Goal: Task Accomplishment & Management: Use online tool/utility

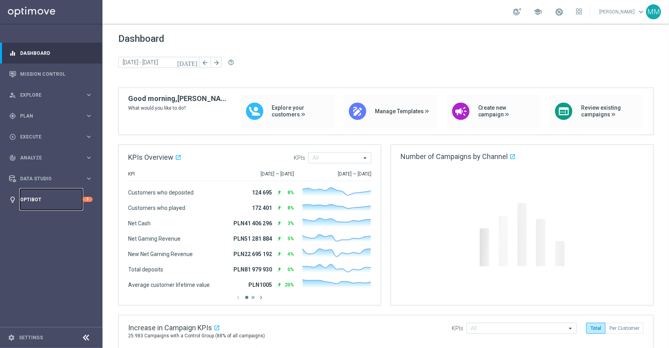
click at [37, 204] on link "Optibot" at bounding box center [51, 199] width 62 height 21
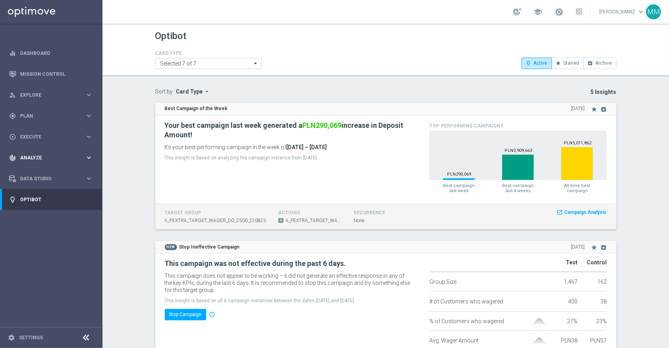
click at [47, 158] on span "Analyze" at bounding box center [52, 157] width 65 height 5
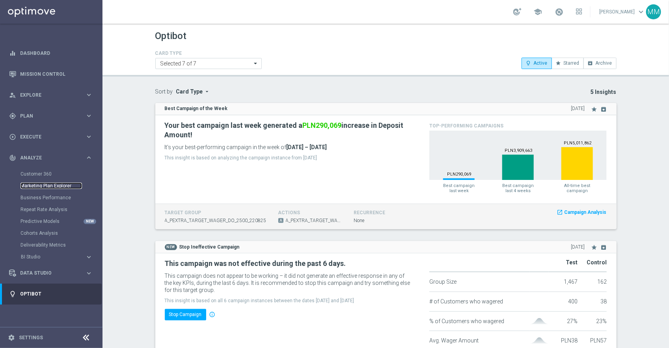
click at [50, 185] on link "Marketing Plan Explorer" at bounding box center [52, 186] width 62 height 6
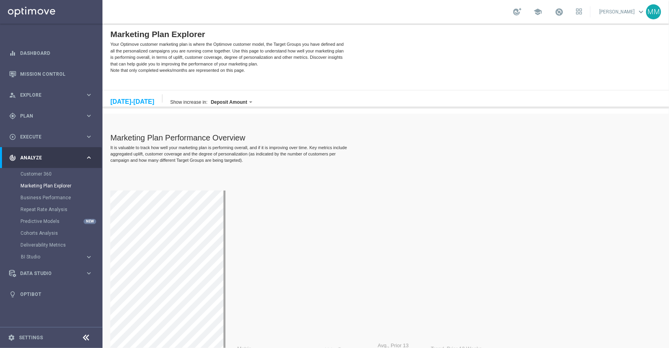
click at [145, 102] on div "[DATE] [DATE]-[DATE]" at bounding box center [136, 98] width 52 height 8
click at [141, 99] on div "[DATE]-[DATE]" at bounding box center [132, 101] width 44 height 7
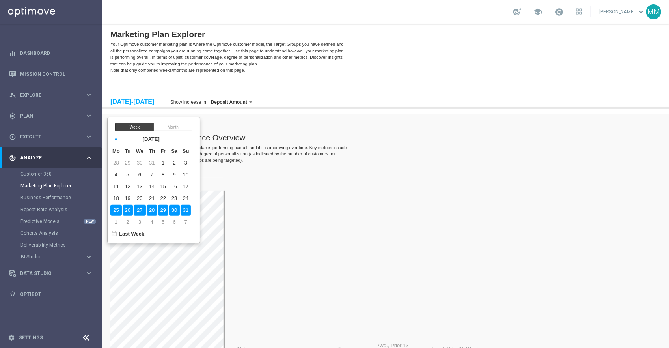
click at [175, 126] on div "Month" at bounding box center [172, 127] width 39 height 8
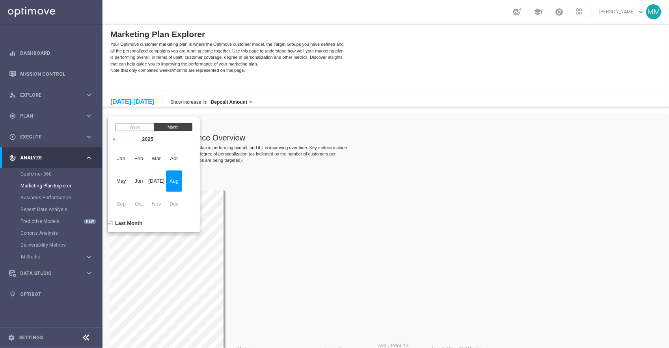
click at [182, 180] on span "Aug" at bounding box center [174, 180] width 16 height 21
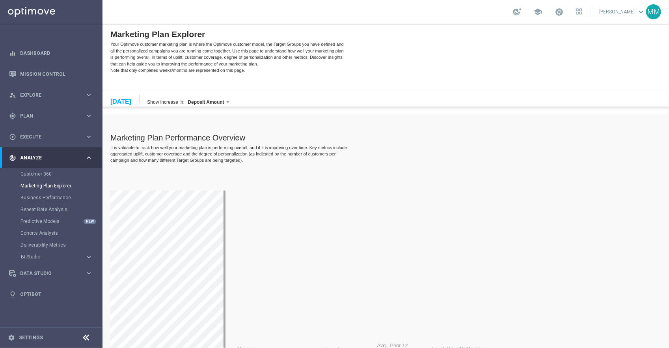
click at [255, 149] on div "It is valuable to track how well your marketing plan is performing overall, and…" at bounding box center [229, 153] width 239 height 19
click at [339, 170] on div "Metric Value Avg., Prior 12 Months Trend, Prior 12 Months Target Groups Targete…" at bounding box center [353, 342] width 486 height 358
click at [37, 51] on link "Dashboard" at bounding box center [56, 53] width 73 height 21
